Goal: Obtain resource: Download file/media

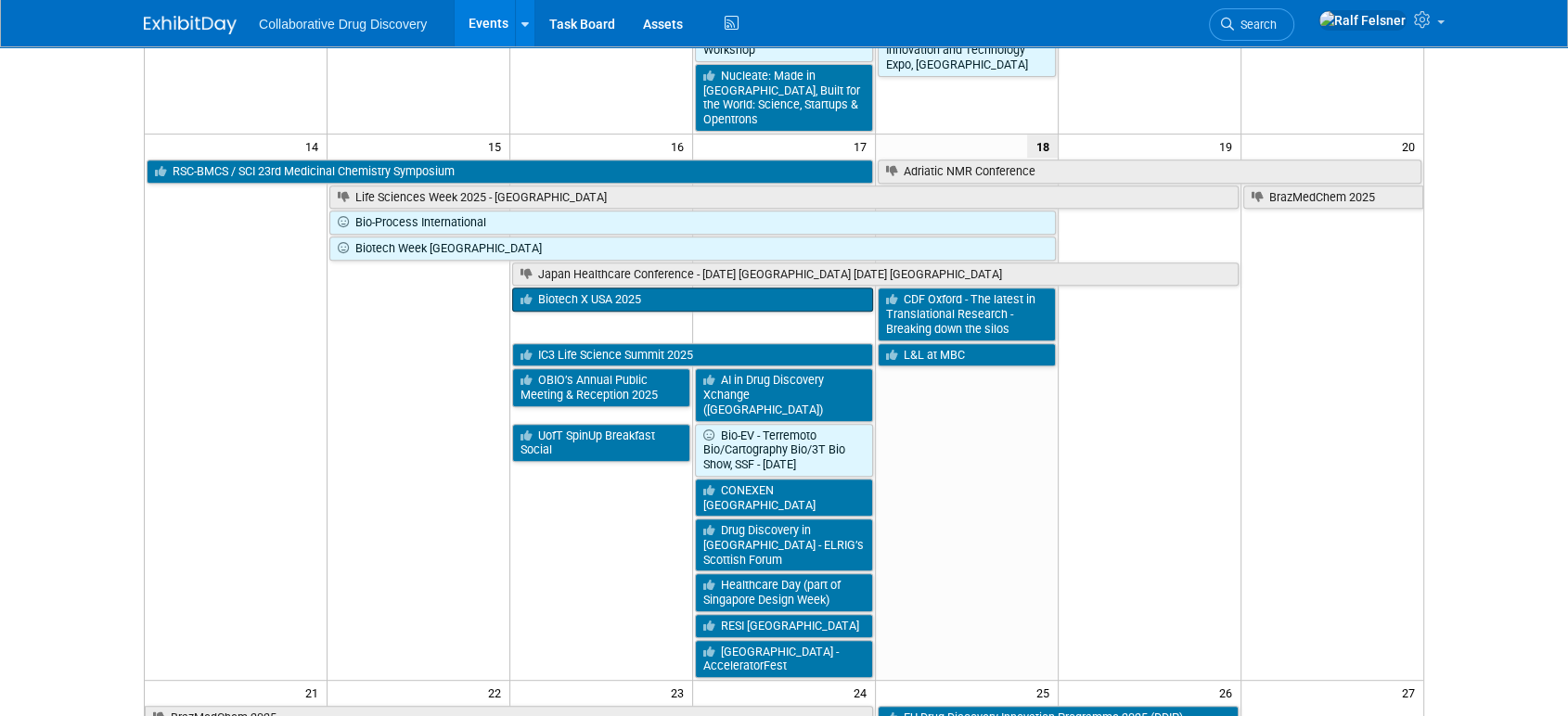
scroll to position [871, 0]
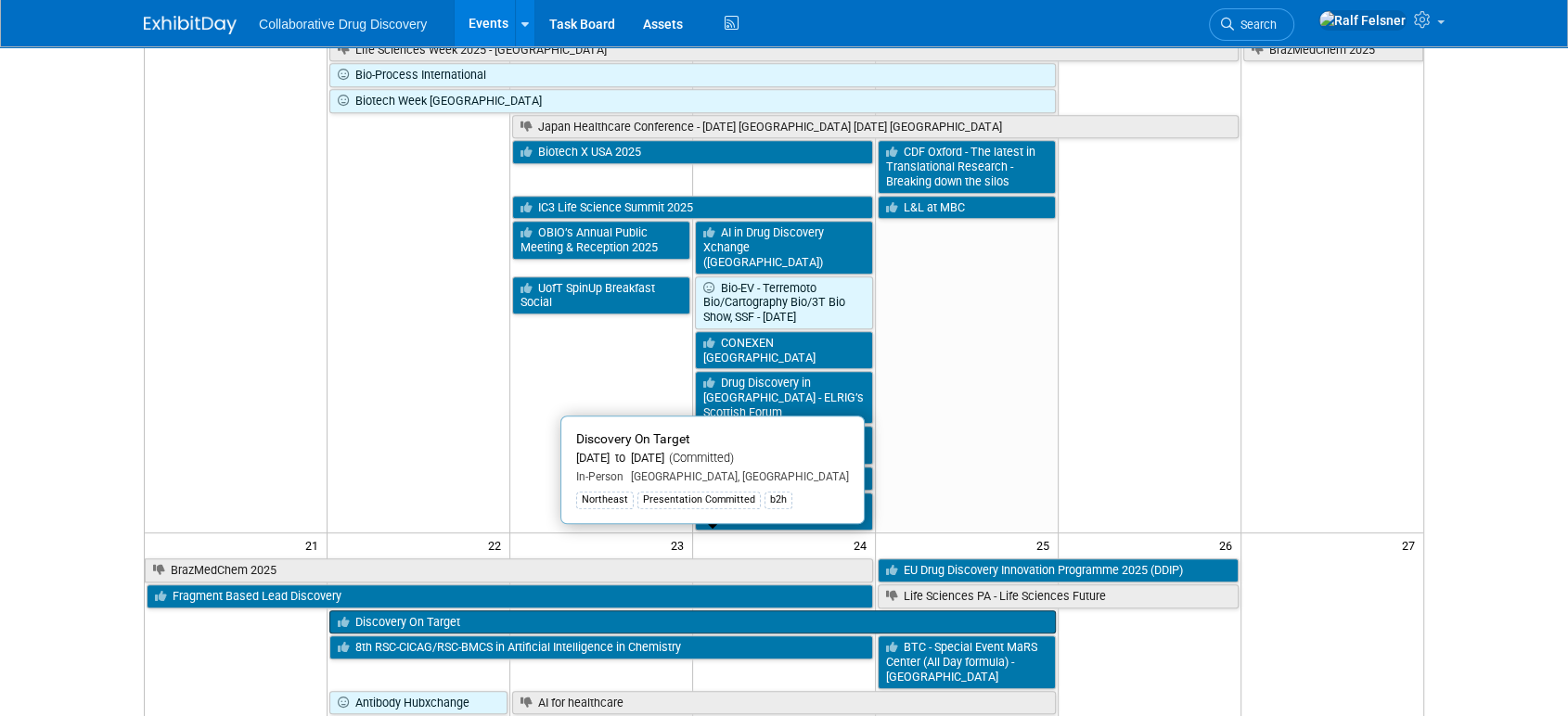
click at [494, 610] on link "Discovery On Target" at bounding box center [691, 621] width 725 height 24
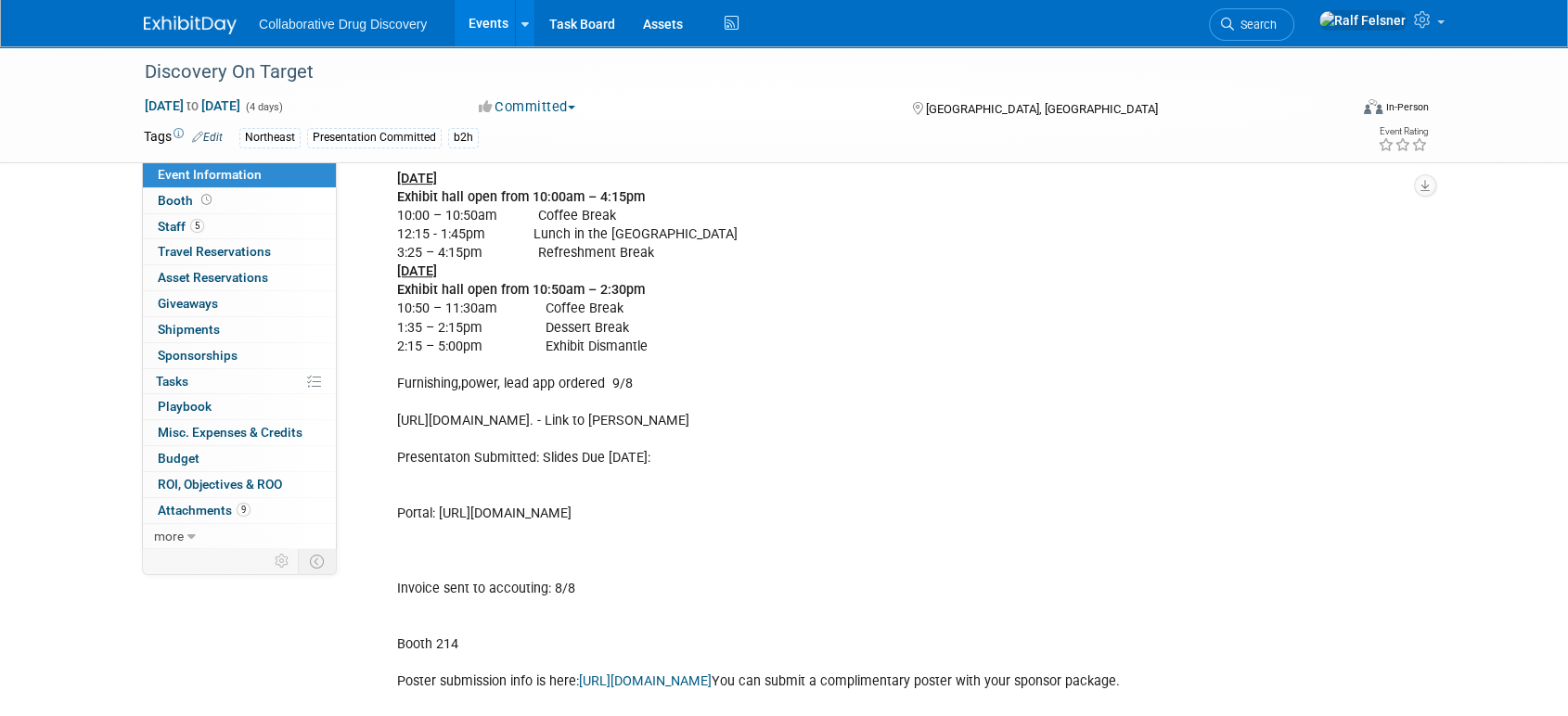
scroll to position [691, 0]
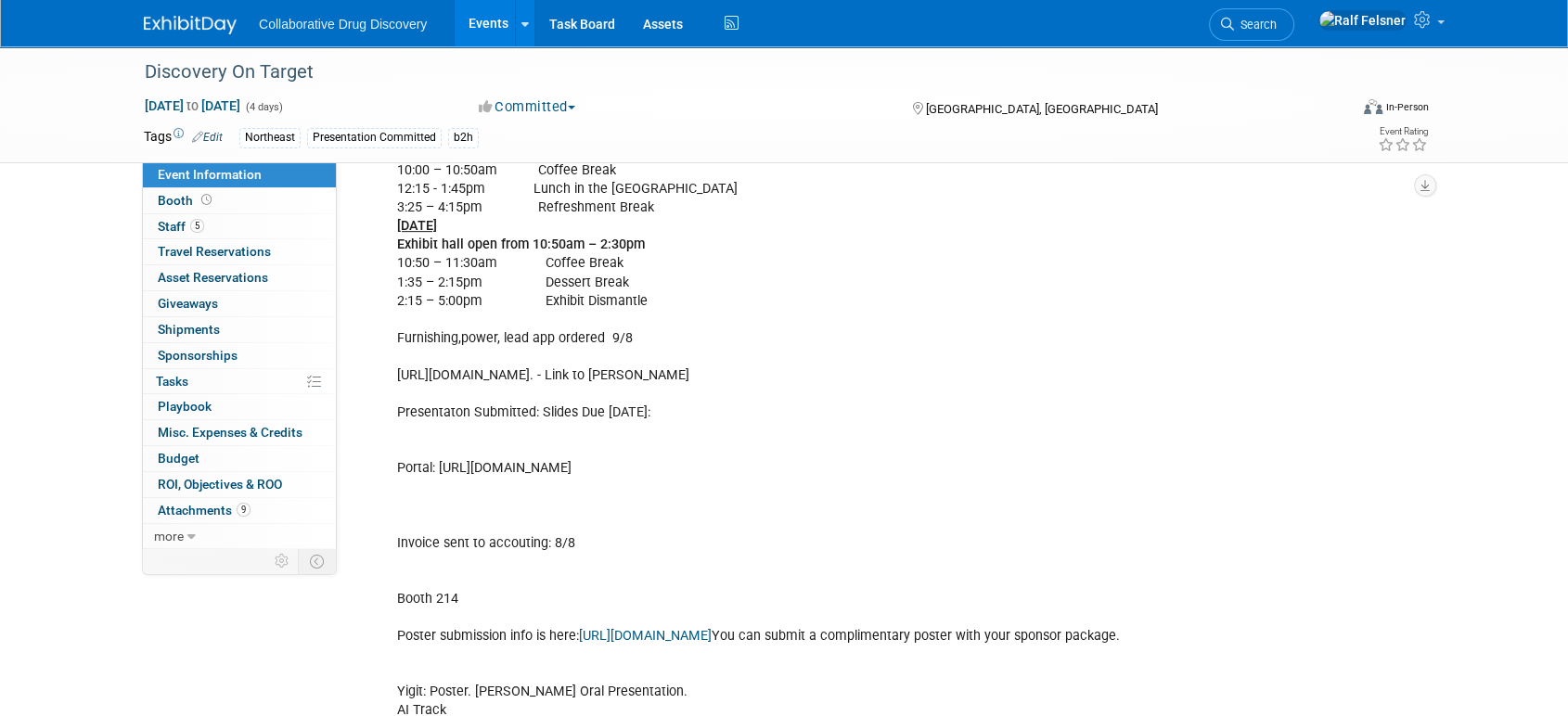
drag, startPoint x: 1050, startPoint y: 464, endPoint x: 438, endPoint y: 469, distance: 612.0
click at [438, 469] on div "AI/ML Enabled Drug Discovery; [DATE] Exhibit hall open from 3:35 – 7:05pm 8:00 …" at bounding box center [802, 430] width 836 height 968
copy div "[URL][DOMAIN_NAME]"
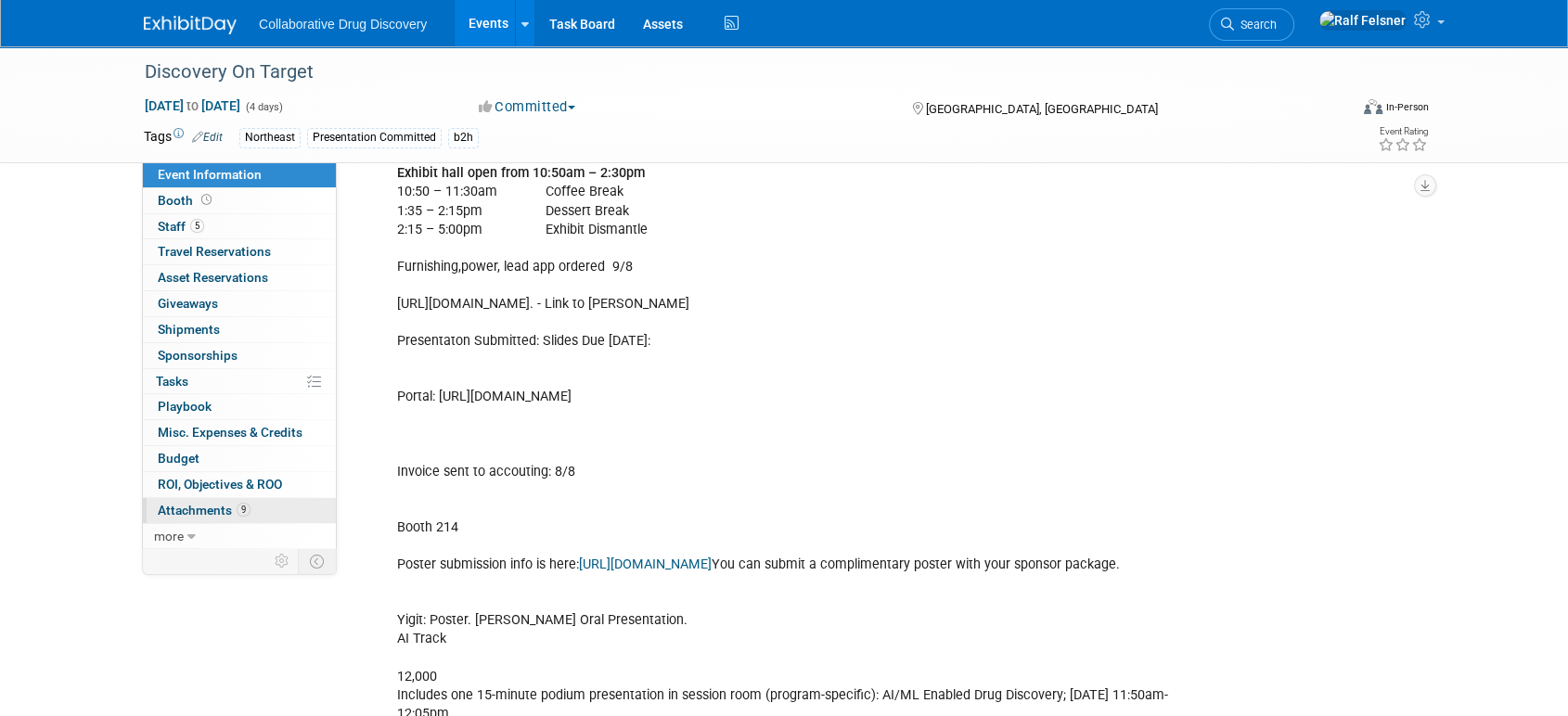
click at [179, 503] on span "Attachments 9" at bounding box center [204, 509] width 93 height 14
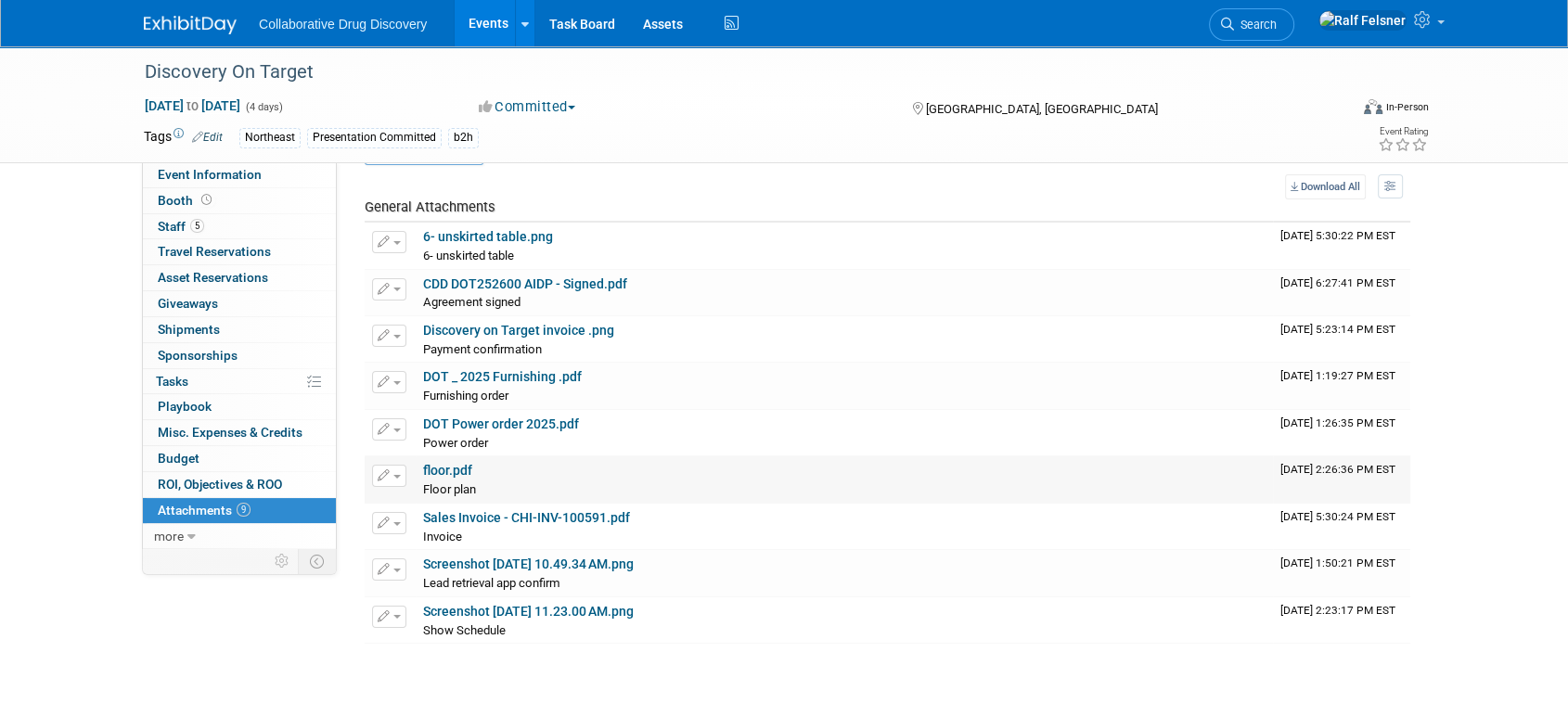
scroll to position [51, 0]
click at [471, 284] on link "CDD DOT252600 AIDP - Signed.pdf" at bounding box center [524, 284] width 204 height 14
click at [481, 336] on link "Discovery on Target invoice .png" at bounding box center [518, 330] width 191 height 14
click at [467, 383] on link "DOT _ 2025 Furnishing .pdf" at bounding box center [502, 376] width 158 height 14
click at [480, 567] on link "Screenshot [DATE] 10.49.34 AM.png" at bounding box center [528, 564] width 210 height 14
